Goal: Task Accomplishment & Management: Use online tool/utility

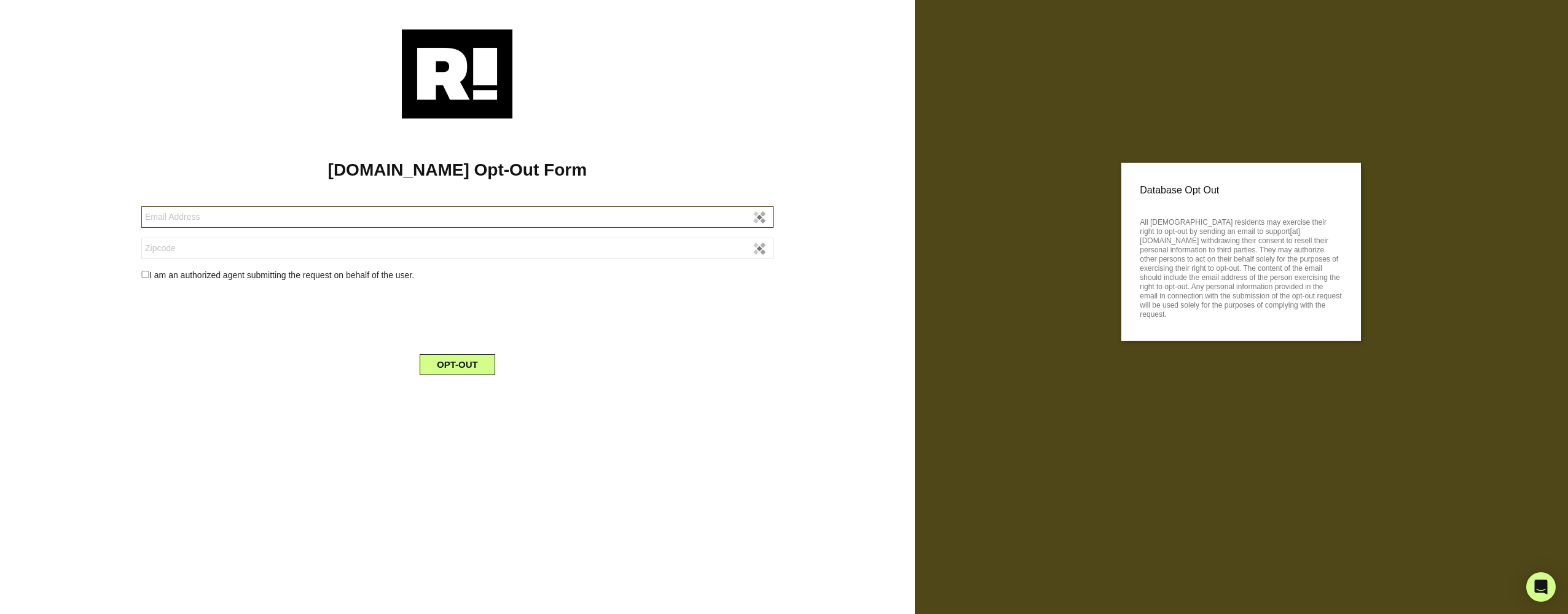
click at [170, 218] on input "text" at bounding box center [458, 217] width 632 height 22
type input "mtnbike101@hotmail.com"
click at [176, 252] on input "text" at bounding box center [458, 248] width 632 height 22
type input "27596"
click at [145, 279] on div "I am an authorized agent submitting the request on behalf of the user." at bounding box center [458, 276] width 650 height 13
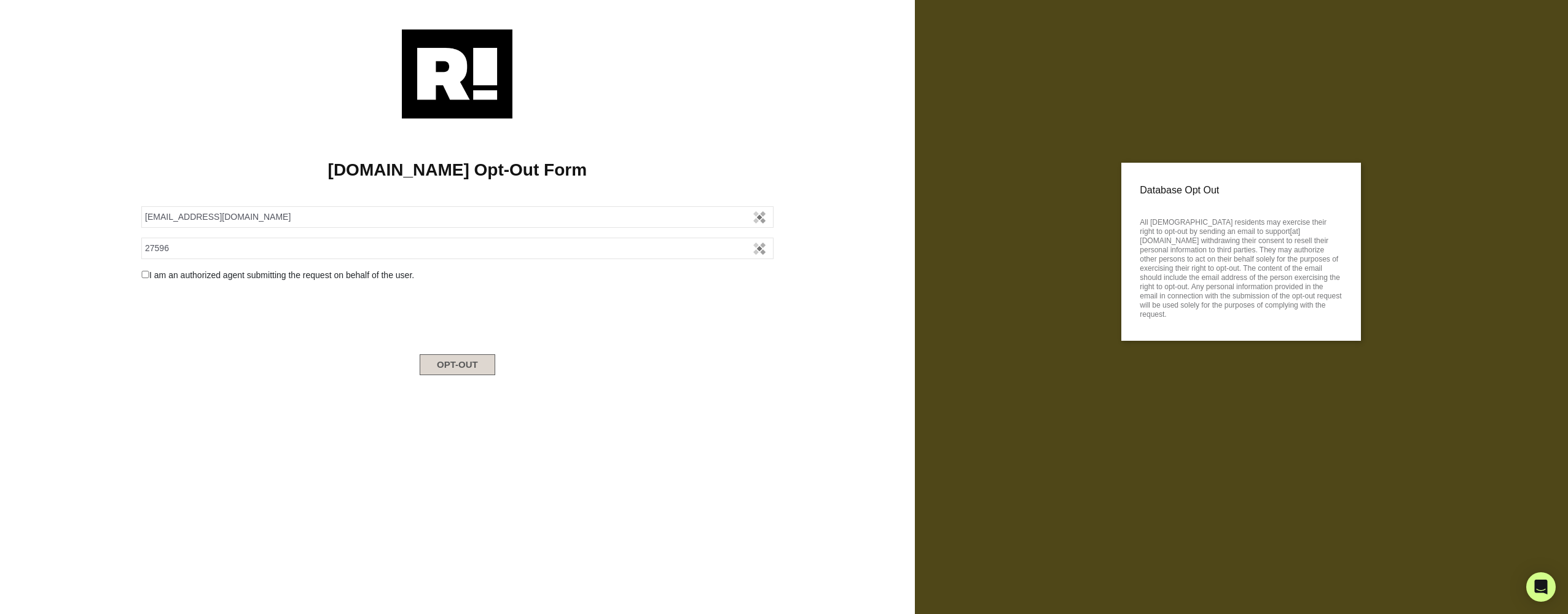
click at [471, 368] on button "OPT-OUT" at bounding box center [457, 364] width 75 height 21
